Goal: Information Seeking & Learning: Learn about a topic

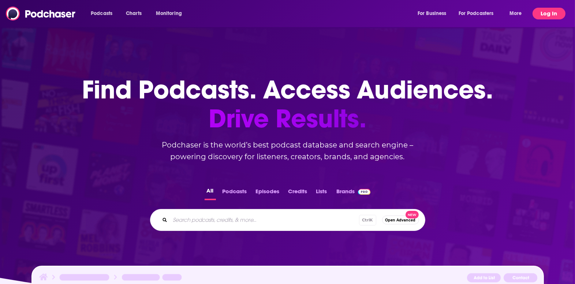
click at [551, 9] on button "Log In" at bounding box center [549, 14] width 33 height 12
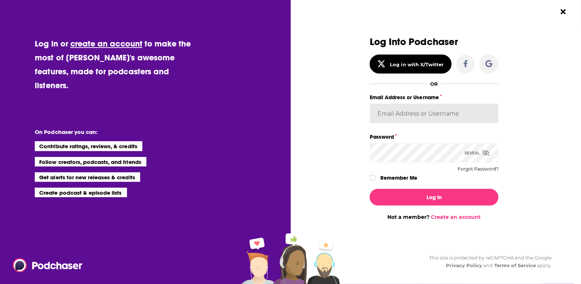
click at [412, 114] on input "Email Address or Username" at bounding box center [434, 114] width 129 height 20
click at [323, 170] on div "Dialog" at bounding box center [305, 129] width 129 height 184
click at [413, 141] on label "Password" at bounding box center [434, 137] width 129 height 10
click at [370, 189] on button "Log In" at bounding box center [434, 197] width 129 height 17
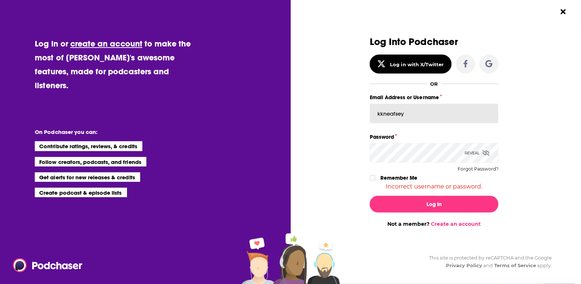
click at [418, 112] on input "kkneafsey" at bounding box center [434, 114] width 129 height 20
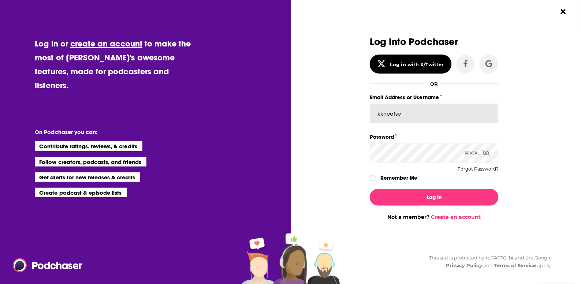
type input "kkneafsey"
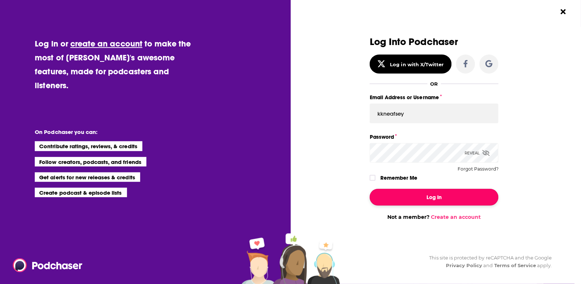
click at [426, 199] on button "Log In" at bounding box center [434, 197] width 129 height 17
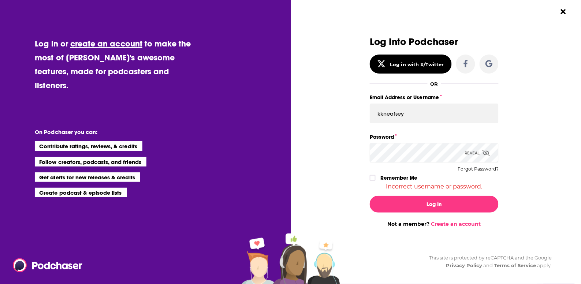
click at [489, 154] on icon "Dialog" at bounding box center [486, 153] width 7 height 6
click at [223, 159] on div "Log in or create an account to make the most of [PERSON_NAME]'s awesome feature…" at bounding box center [145, 142] width 291 height 284
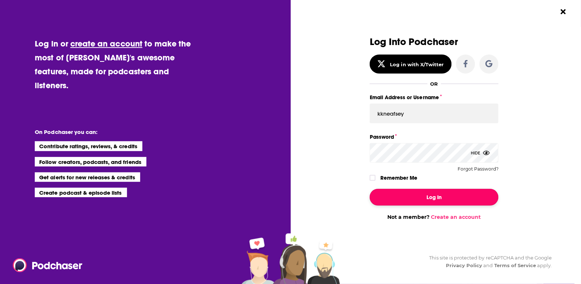
click at [428, 203] on button "Log In" at bounding box center [434, 197] width 129 height 17
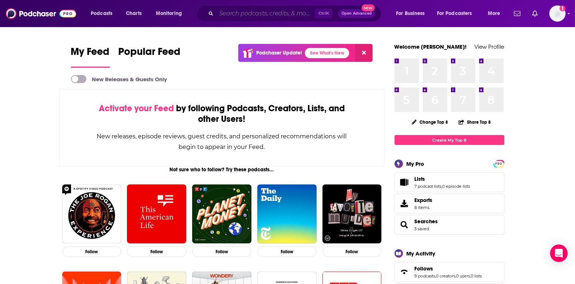
click at [219, 15] on input "Search podcasts, credits, & more..." at bounding box center [265, 14] width 99 height 12
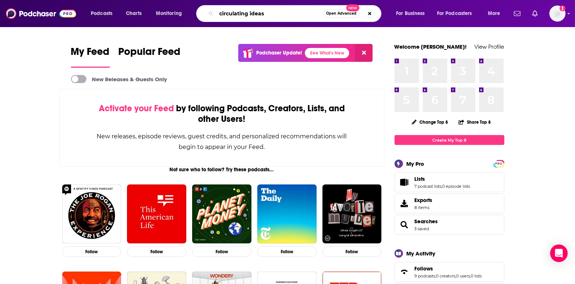
type input "circulating ideas"
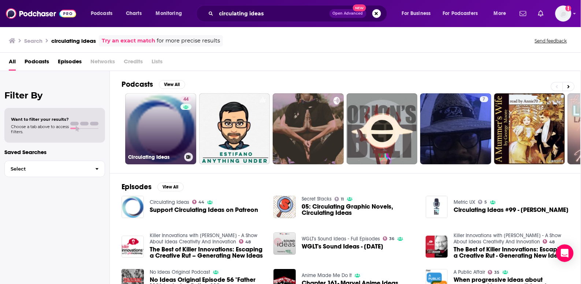
click at [158, 127] on link "44 Circulating Ideas" at bounding box center [160, 128] width 71 height 71
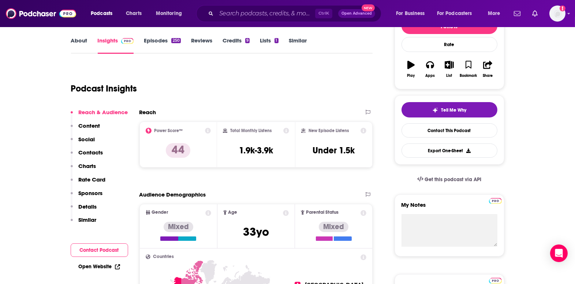
scroll to position [122, 0]
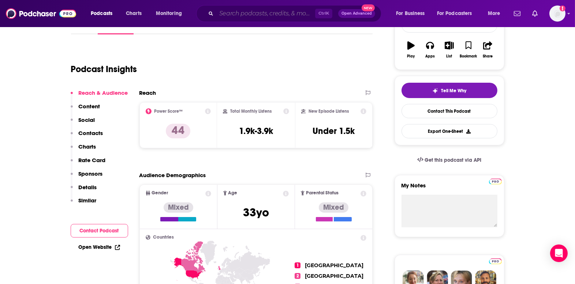
click at [248, 16] on input "Search podcasts, credits, & more..." at bounding box center [265, 14] width 99 height 12
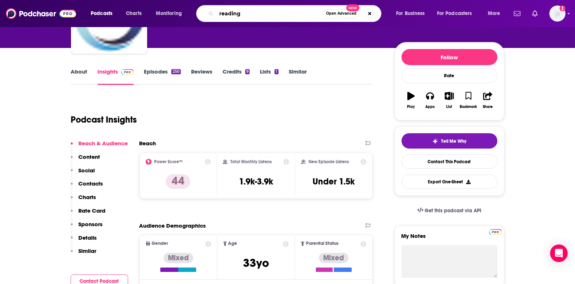
scroll to position [0, 0]
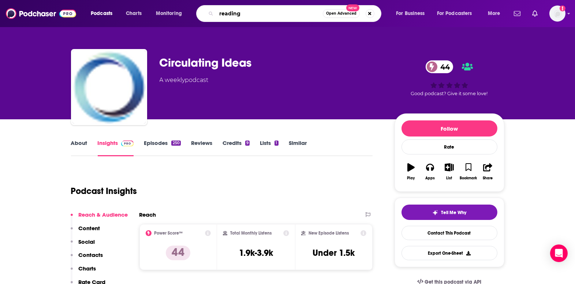
type input "reading"
click at [79, 147] on link "About" at bounding box center [79, 148] width 16 height 17
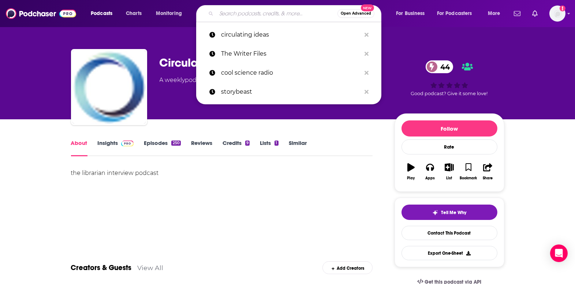
click at [276, 12] on input "Search podcasts, credits, & more..." at bounding box center [276, 14] width 121 height 12
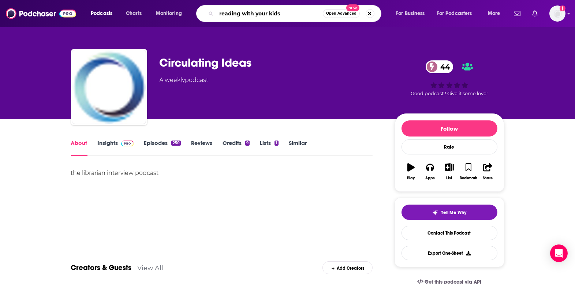
type input "reading with your kids"
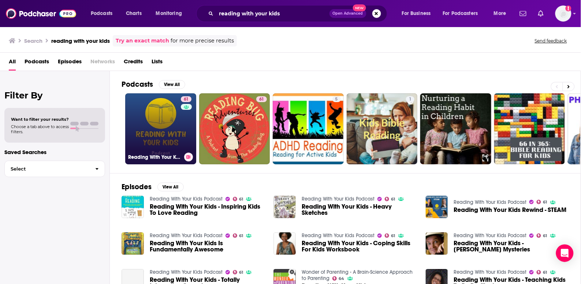
click at [178, 113] on link "61 Reading With Your Kids Podcast" at bounding box center [160, 128] width 71 height 71
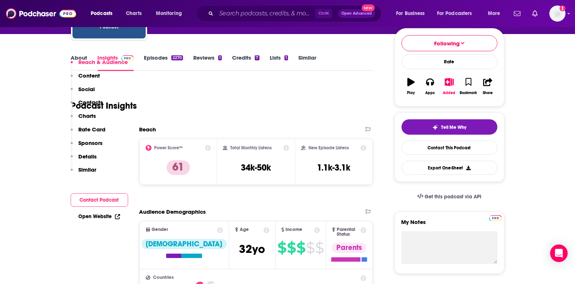
scroll to position [81, 0]
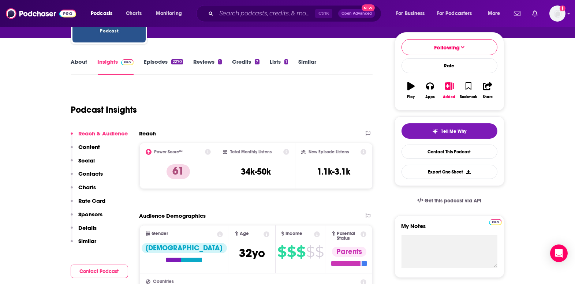
click at [77, 72] on link "About" at bounding box center [79, 66] width 16 height 17
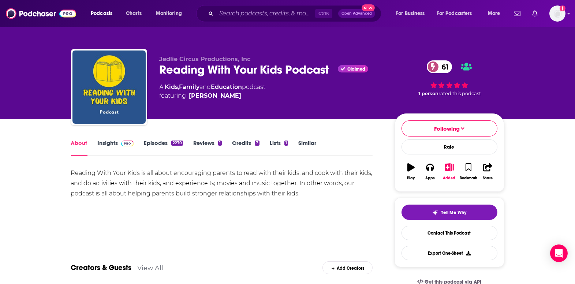
click at [133, 187] on div "Reading With Your Kids is all about encouraging parents to read with their kids…" at bounding box center [222, 183] width 302 height 31
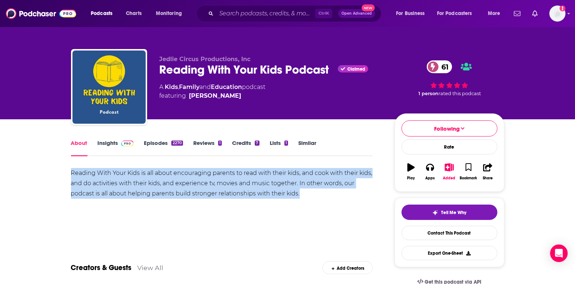
click at [133, 187] on div "Reading With Your Kids is all about encouraging parents to read with their kids…" at bounding box center [222, 183] width 302 height 31
copy div "Reading With Your Kids is all about encouraging parents to read with their kids…"
click at [103, 148] on link "Insights" at bounding box center [116, 148] width 36 height 17
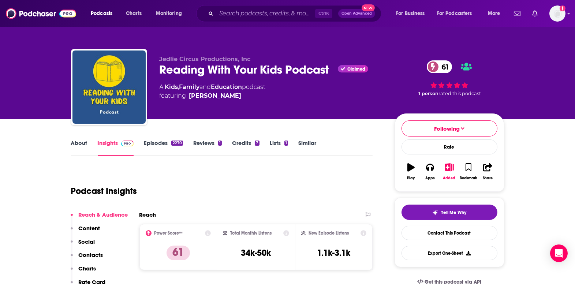
scroll to position [41, 0]
